Goal: Transaction & Acquisition: Purchase product/service

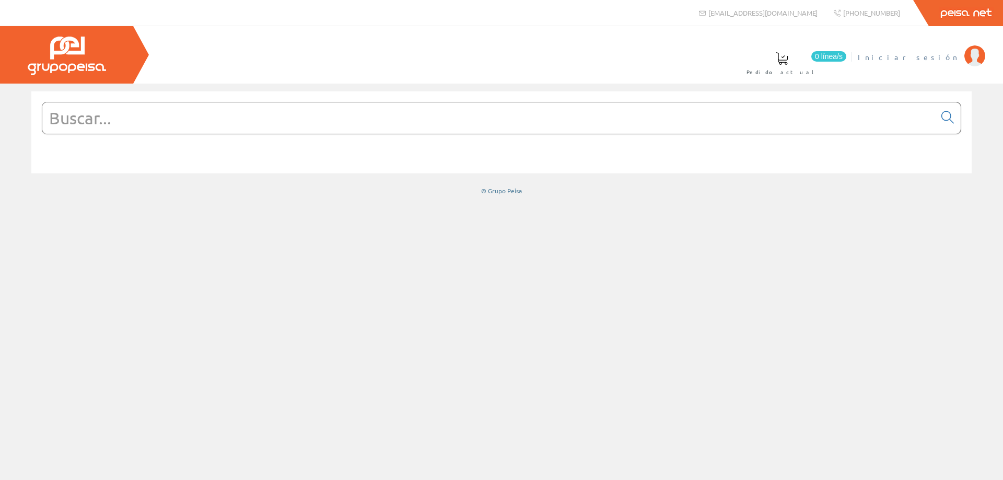
click at [932, 58] on span "Iniciar sesión" at bounding box center [908, 57] width 101 height 10
click at [349, 127] on input "text" at bounding box center [488, 117] width 893 height 31
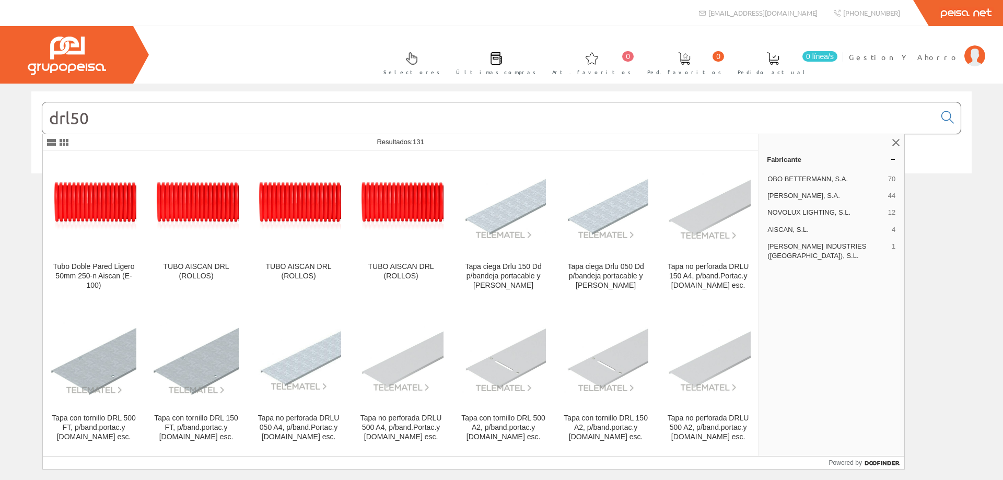
type input "drl50"
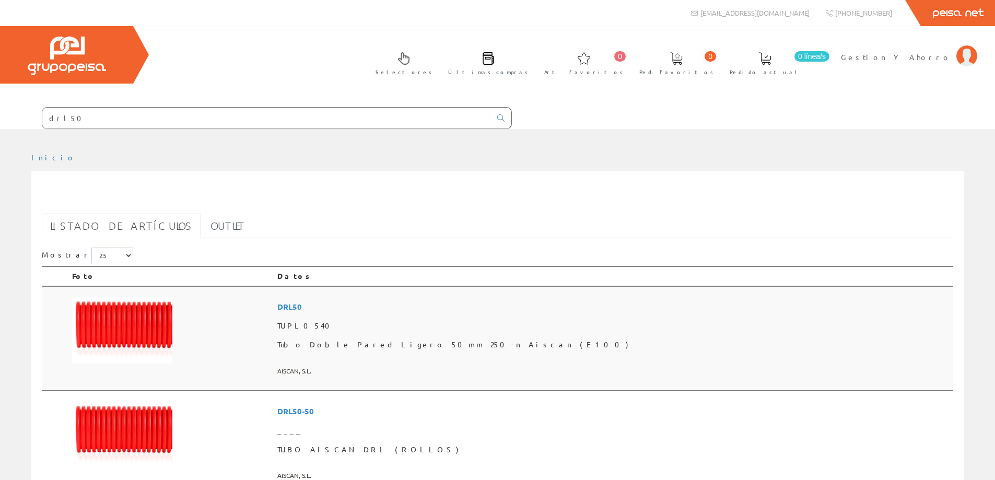
click at [415, 309] on span "DRL50" at bounding box center [613, 306] width 672 height 19
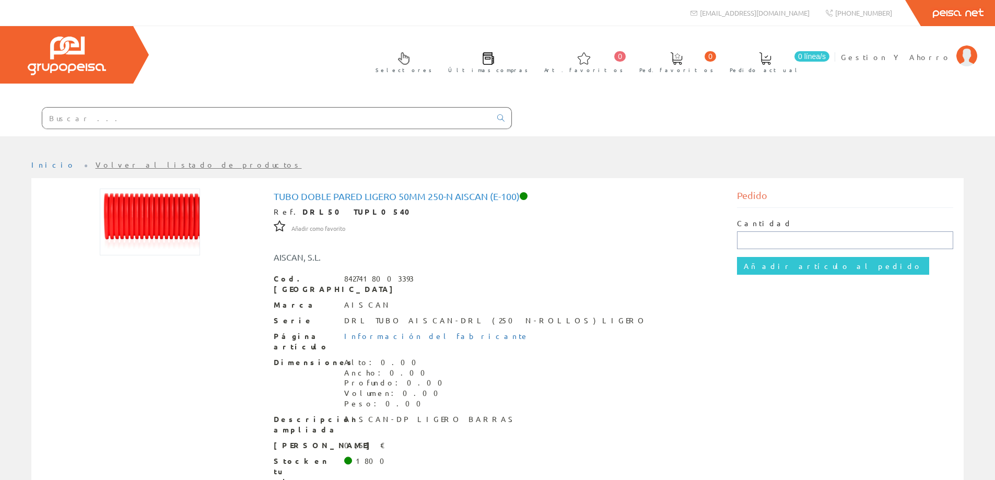
click at [758, 237] on input "text" at bounding box center [845, 240] width 216 height 18
type input "100"
click at [760, 266] on input "Añadir artículo al pedido" at bounding box center [833, 266] width 192 height 18
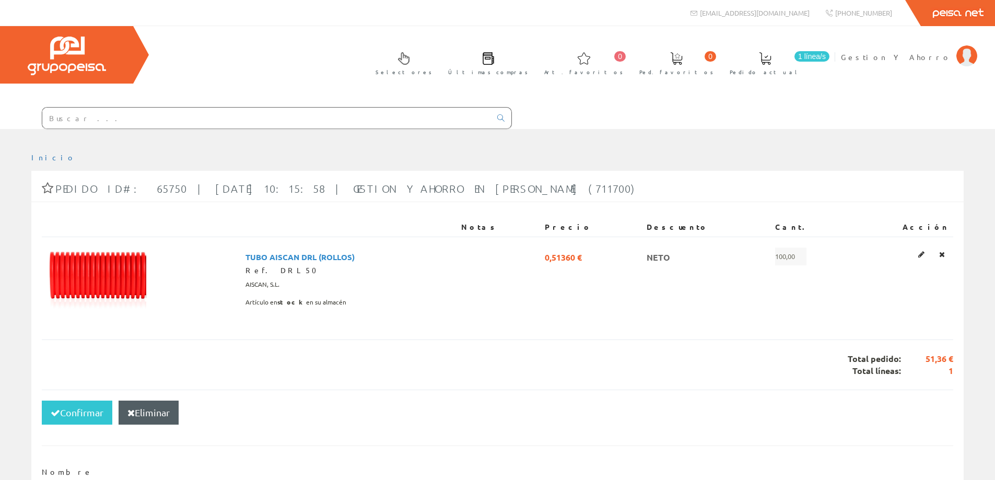
click at [202, 118] on input "text" at bounding box center [266, 118] width 449 height 21
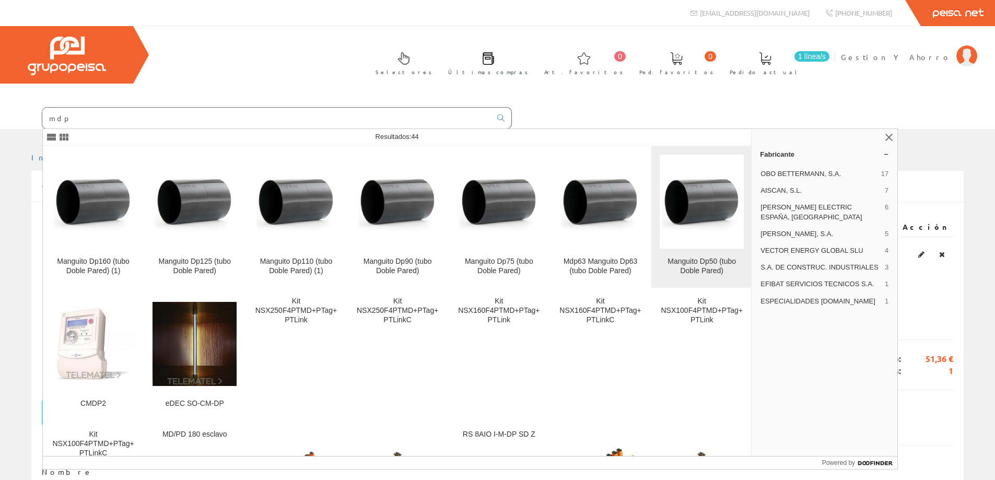
type input "mdp"
click at [676, 204] on img at bounding box center [702, 202] width 84 height 60
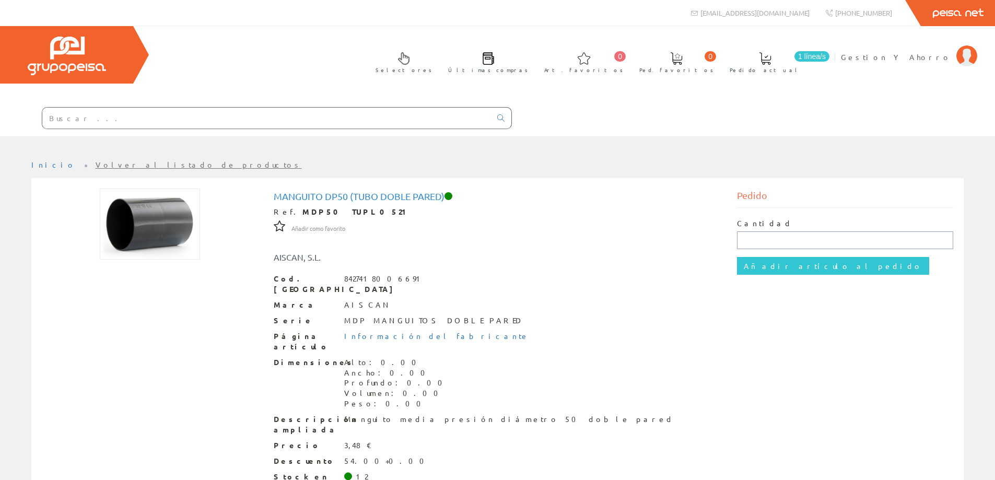
click at [760, 239] on input "text" at bounding box center [845, 240] width 216 height 18
type input "6"
click at [794, 264] on input "Añadir artículo al pedido" at bounding box center [833, 266] width 192 height 18
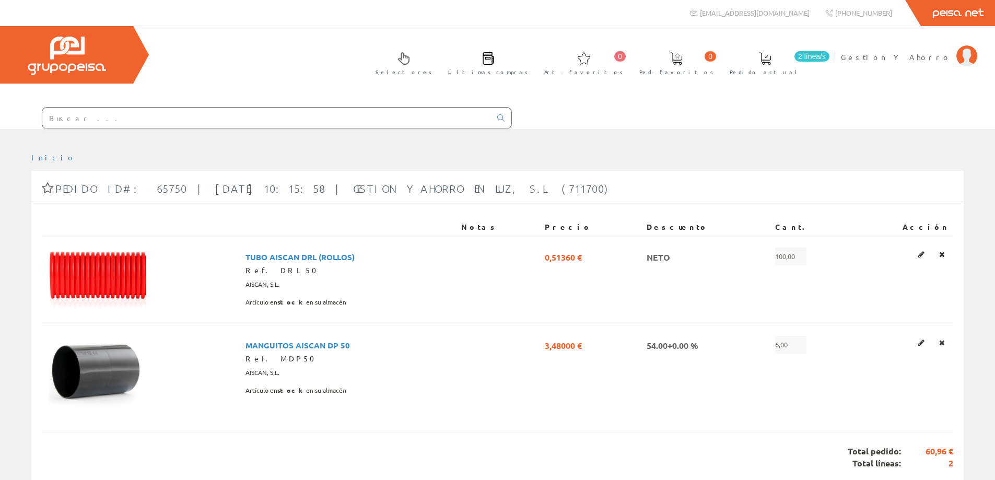
click at [95, 112] on input "text" at bounding box center [266, 118] width 449 height 21
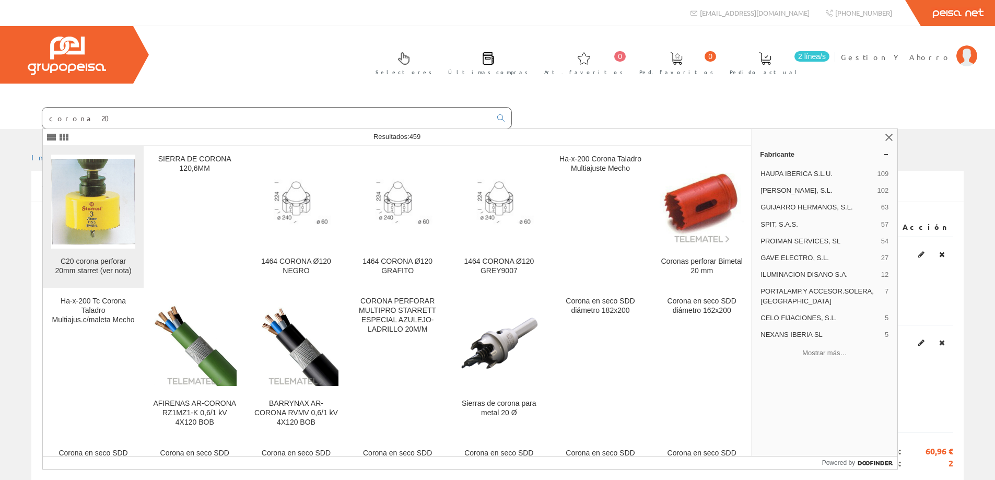
type input "corona 20"
click at [101, 223] on img at bounding box center [93, 202] width 84 height 86
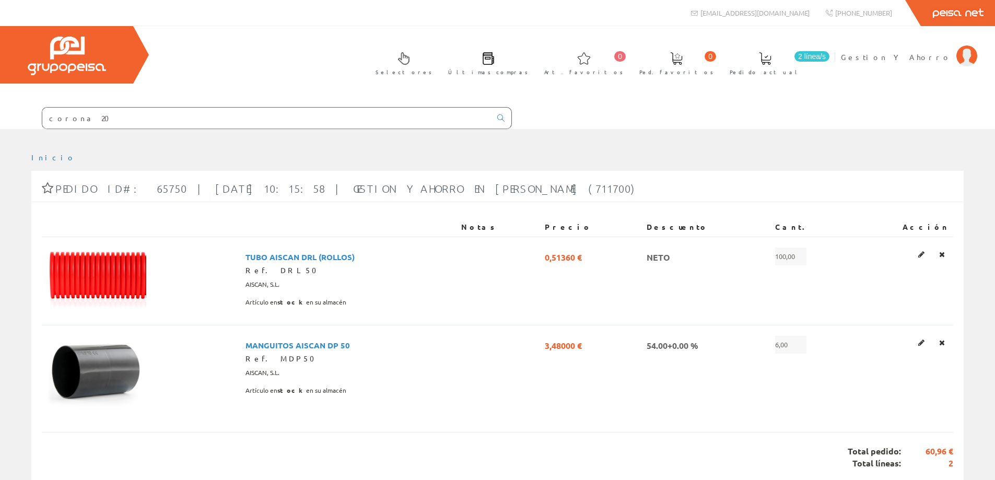
click at [214, 117] on input "corona 20" at bounding box center [266, 118] width 449 height 21
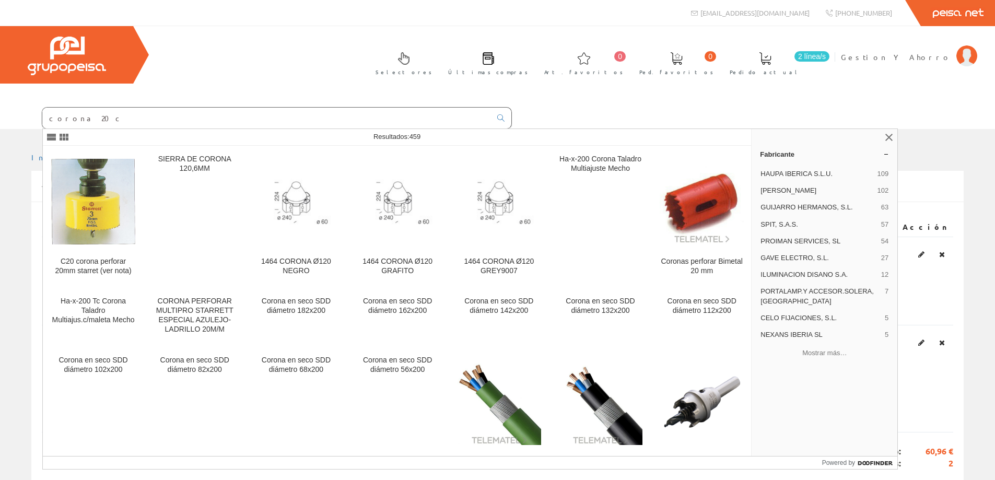
type input "corona 20"
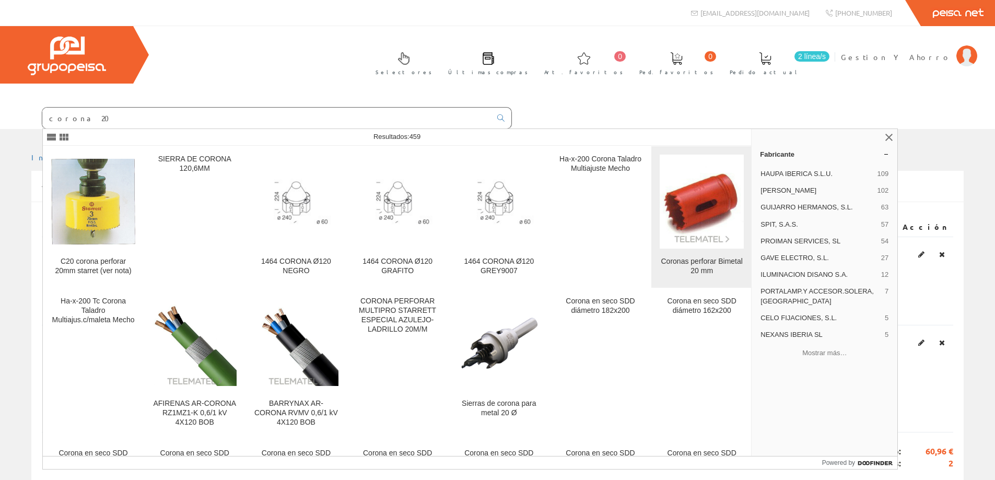
click at [711, 256] on link "Coronas perforar Bimetal 20 mm" at bounding box center [702, 217] width 101 height 142
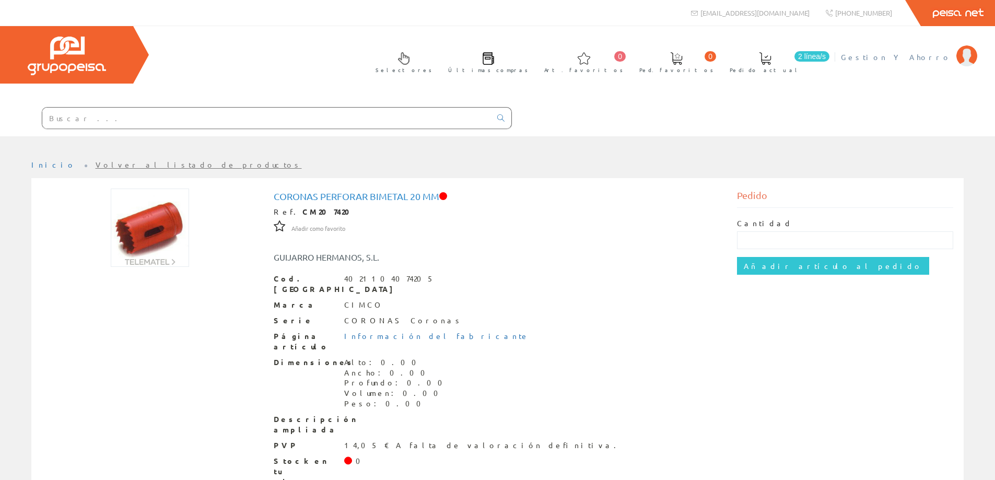
click at [923, 58] on span "Gestion Y Ahorro" at bounding box center [896, 57] width 110 height 10
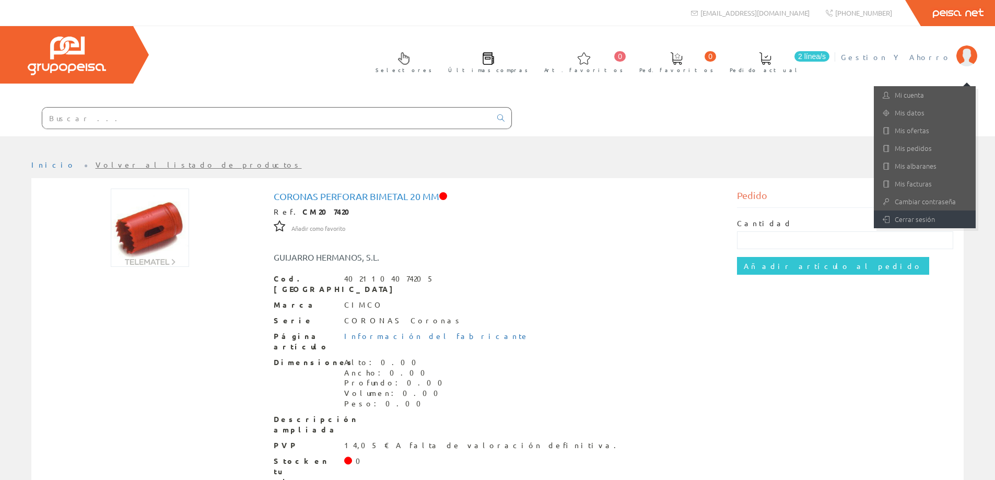
click at [902, 218] on link "Cerrar sesión" at bounding box center [925, 220] width 102 height 18
